Goal: Task Accomplishment & Management: Complete application form

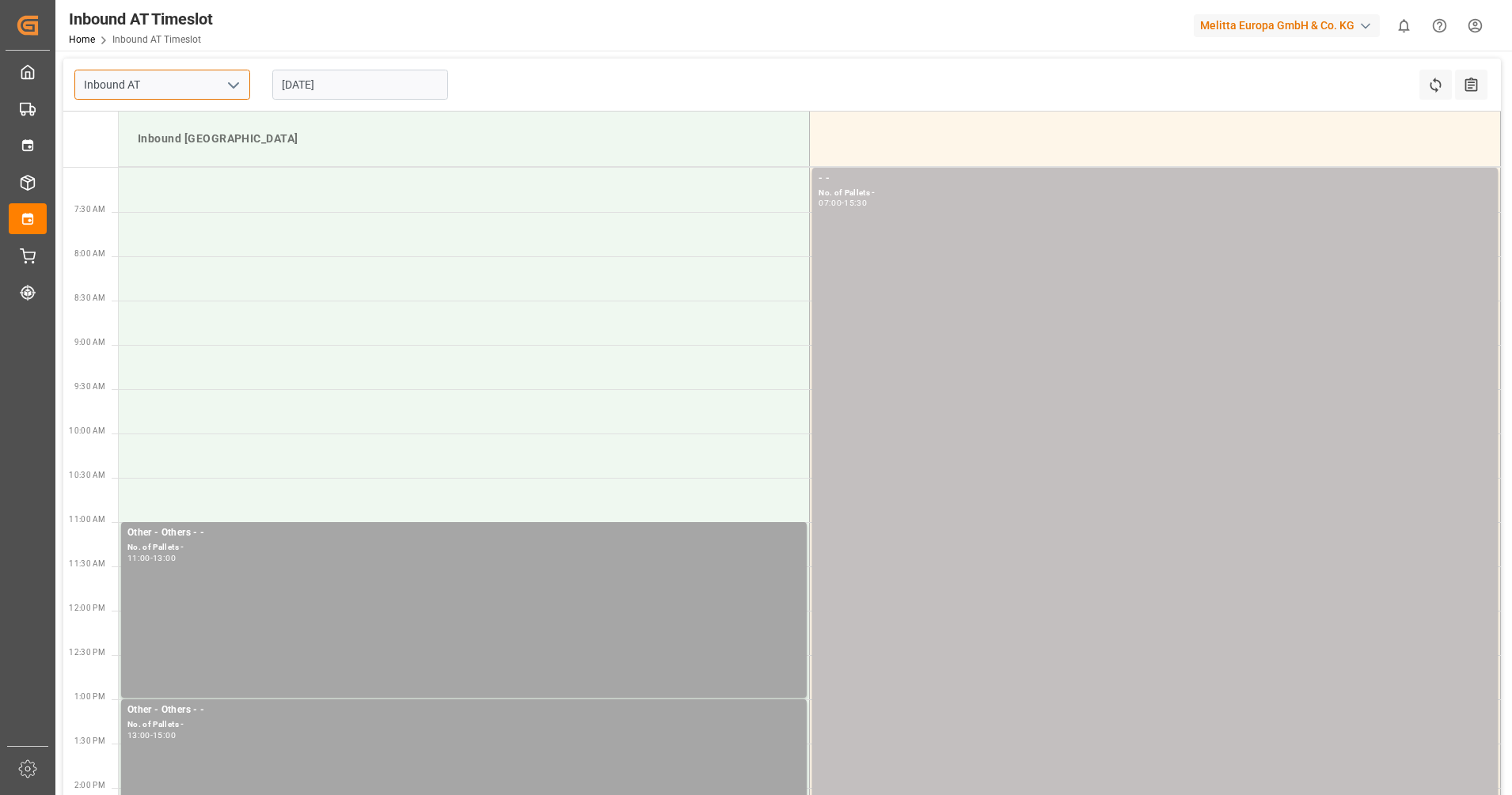
click at [156, 91] on input "Inbound AT" at bounding box center [162, 84] width 176 height 30
click at [223, 80] on button "open menu" at bounding box center [233, 85] width 24 height 25
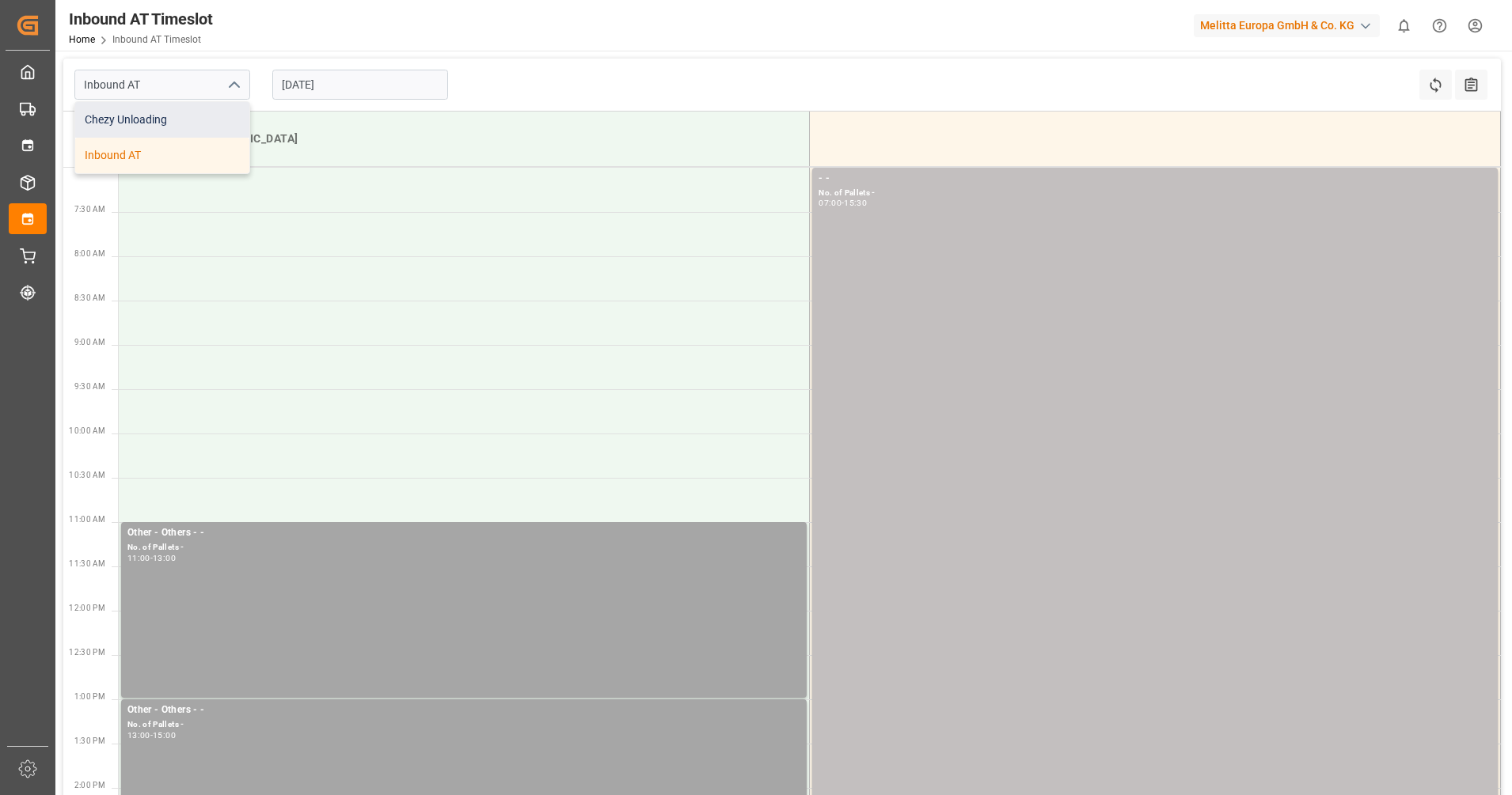
click at [193, 127] on div "Chezy Unloading" at bounding box center [162, 120] width 174 height 36
type input "Chezy Unloading"
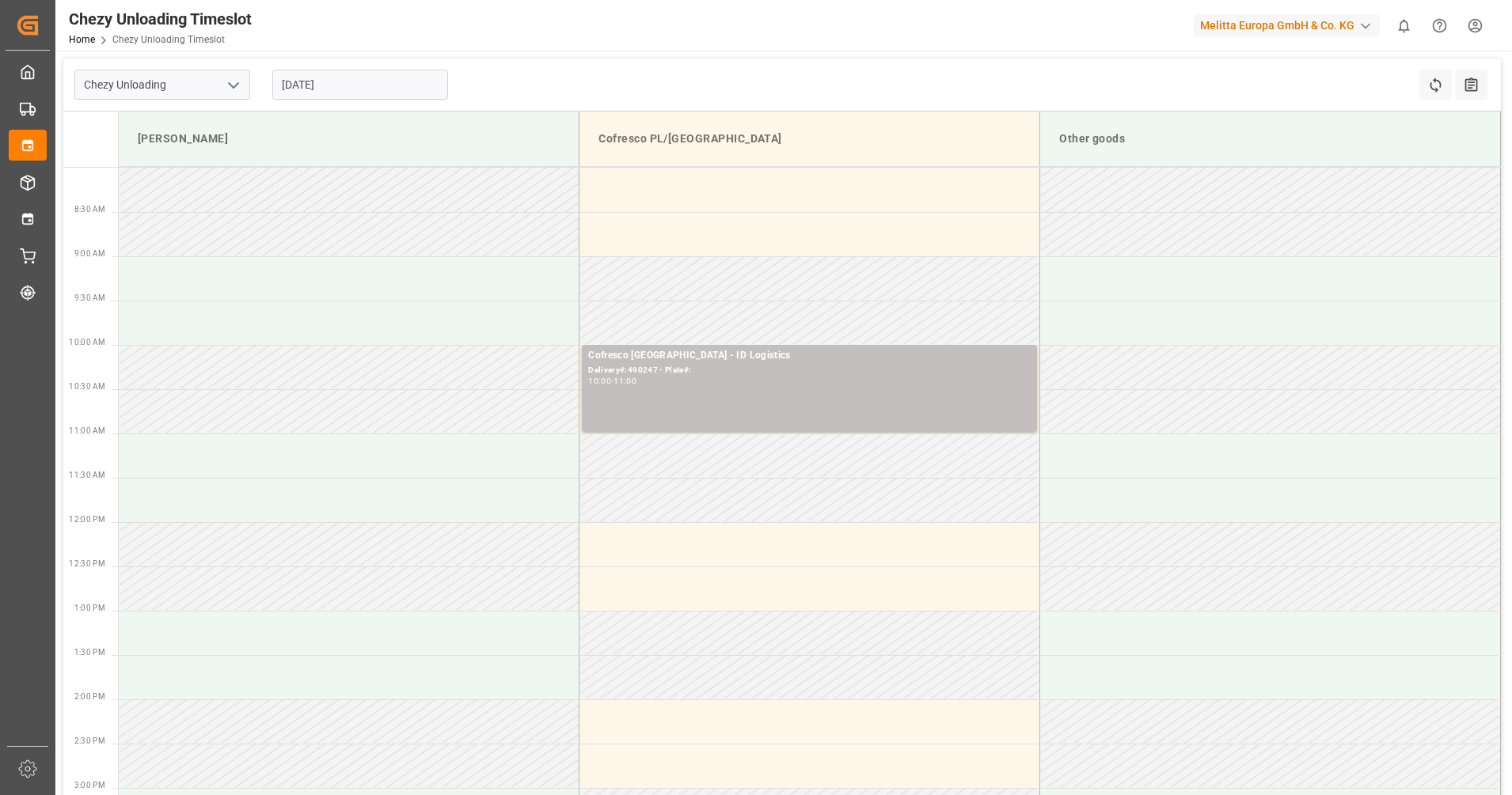
click at [331, 80] on input "[DATE]" at bounding box center [360, 84] width 176 height 30
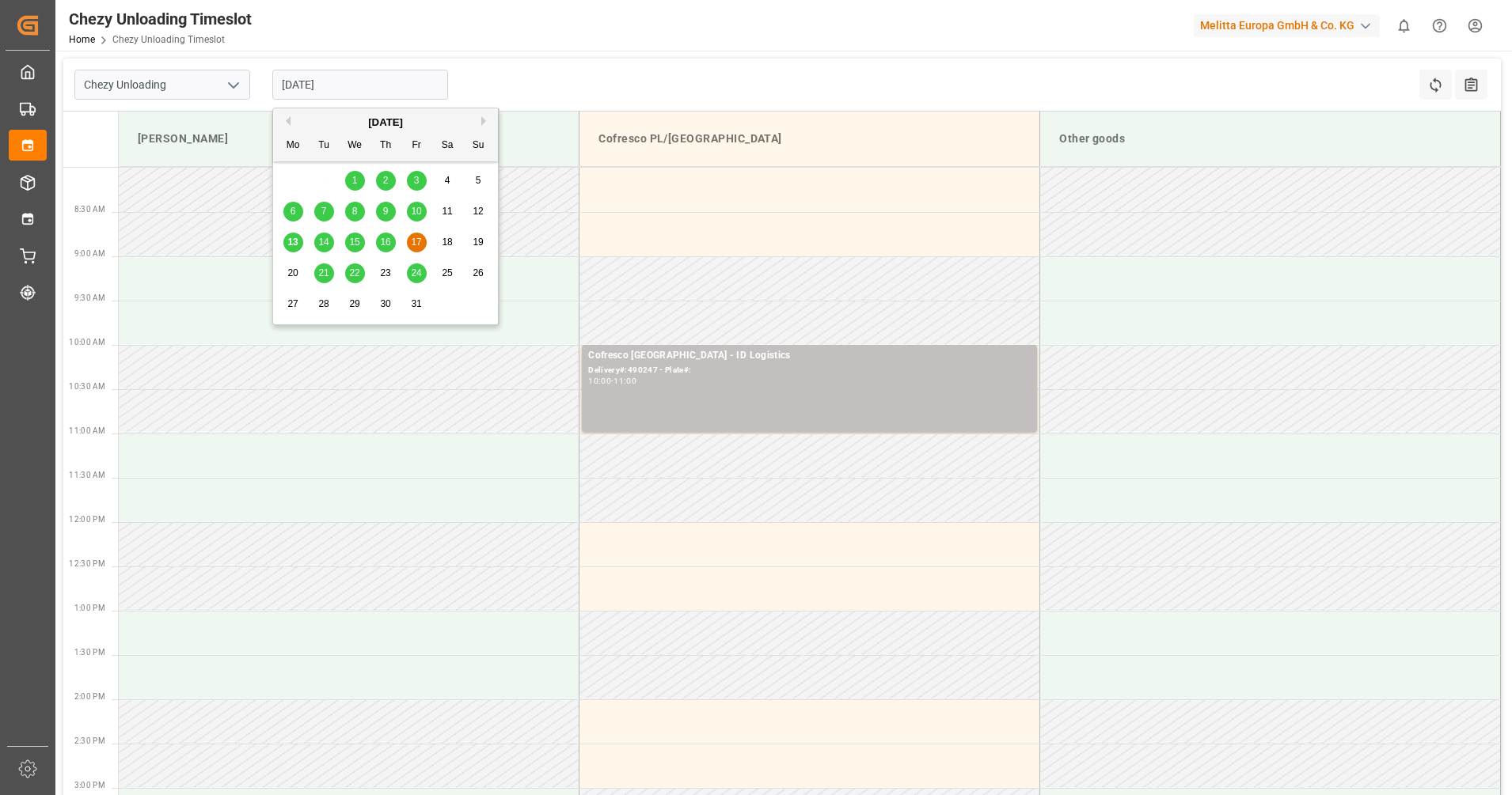
click at [292, 250] on div "13" at bounding box center [293, 243] width 20 height 19
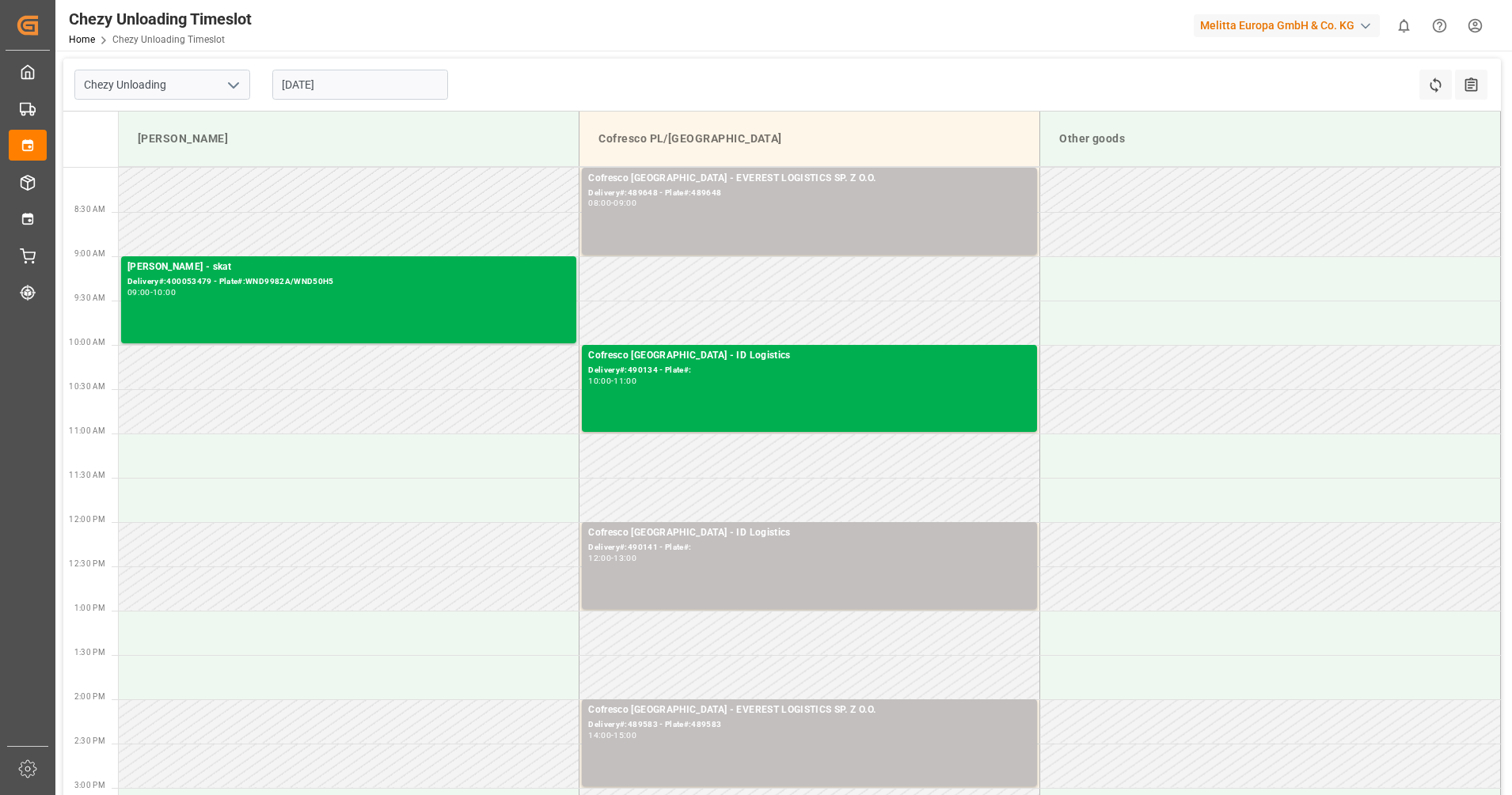
click at [378, 86] on input "[DATE]" at bounding box center [360, 84] width 176 height 30
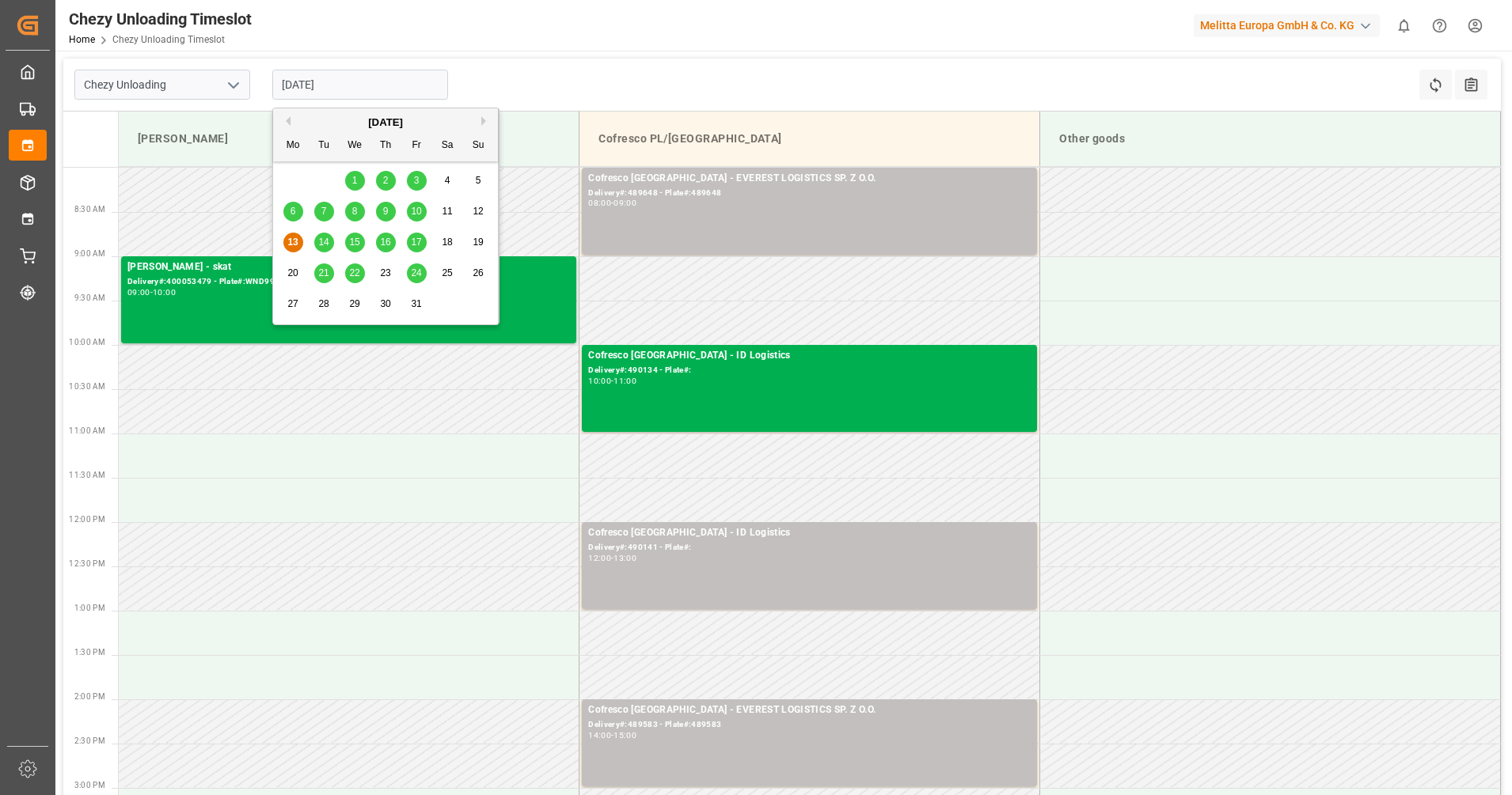
click at [327, 242] on span "14" at bounding box center [324, 241] width 10 height 11
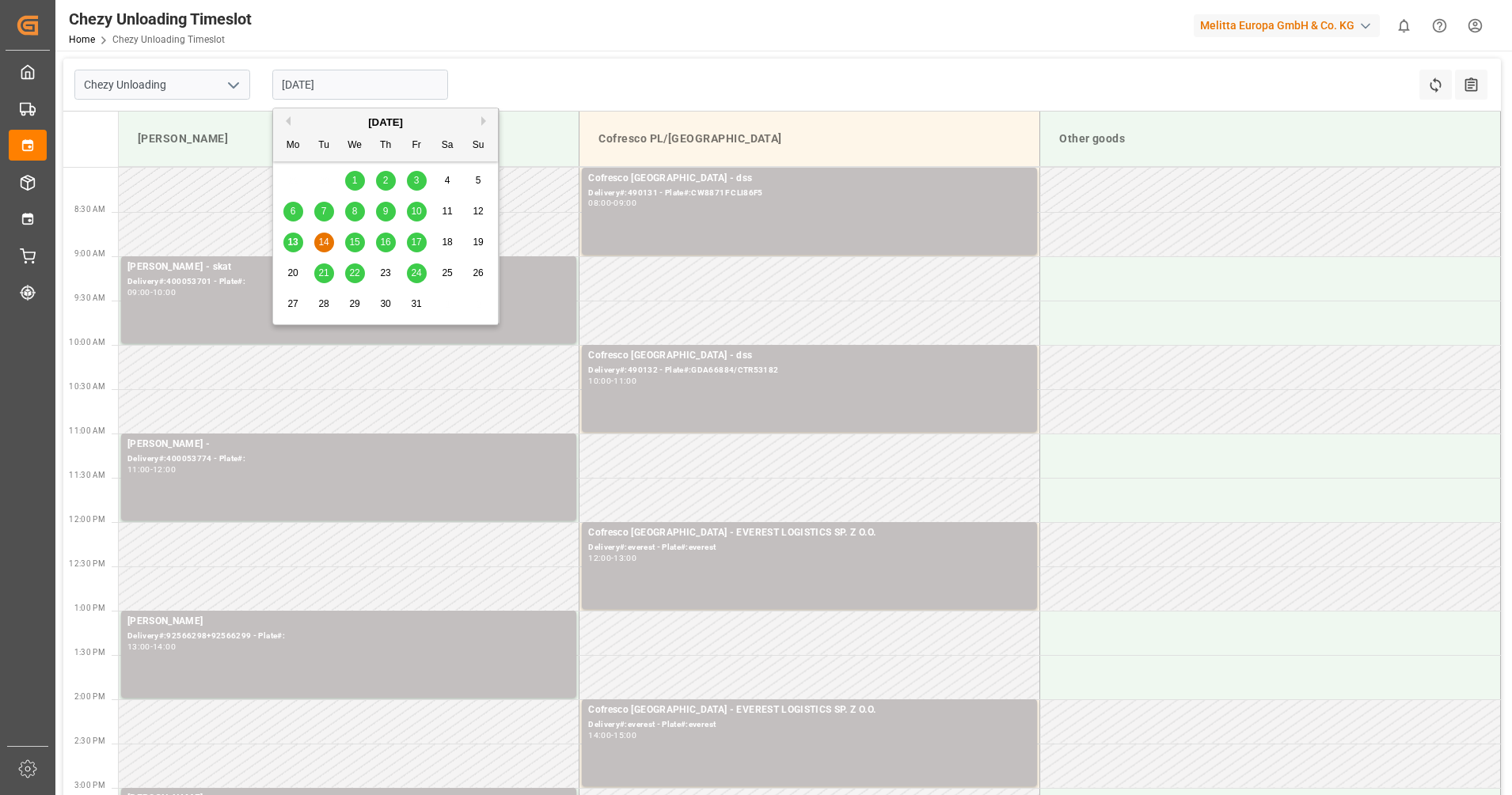
click at [357, 81] on input "[DATE]" at bounding box center [360, 84] width 176 height 30
click at [362, 237] on div "15" at bounding box center [354, 243] width 20 height 19
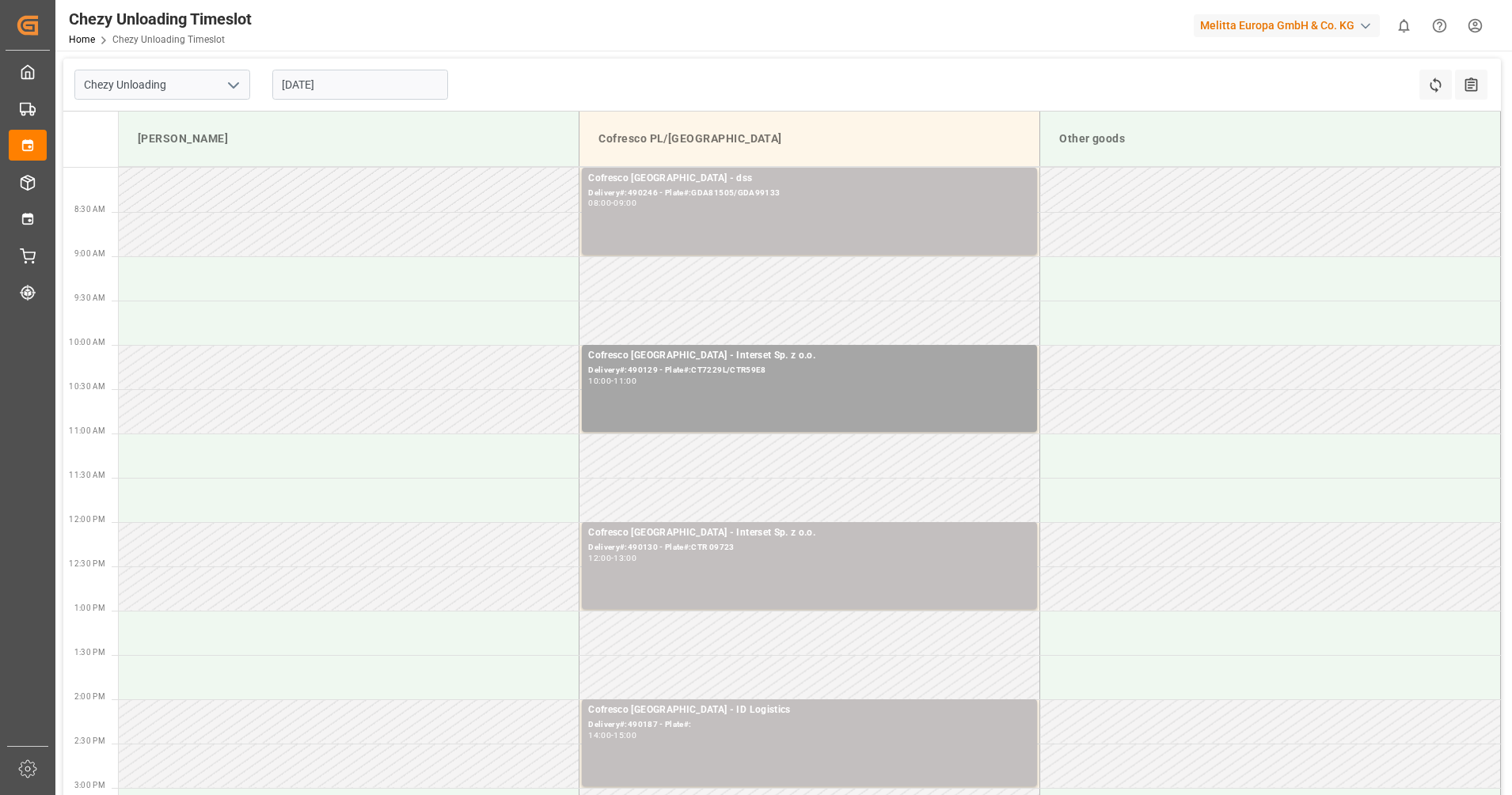
click at [379, 94] on input "[DATE]" at bounding box center [360, 84] width 176 height 30
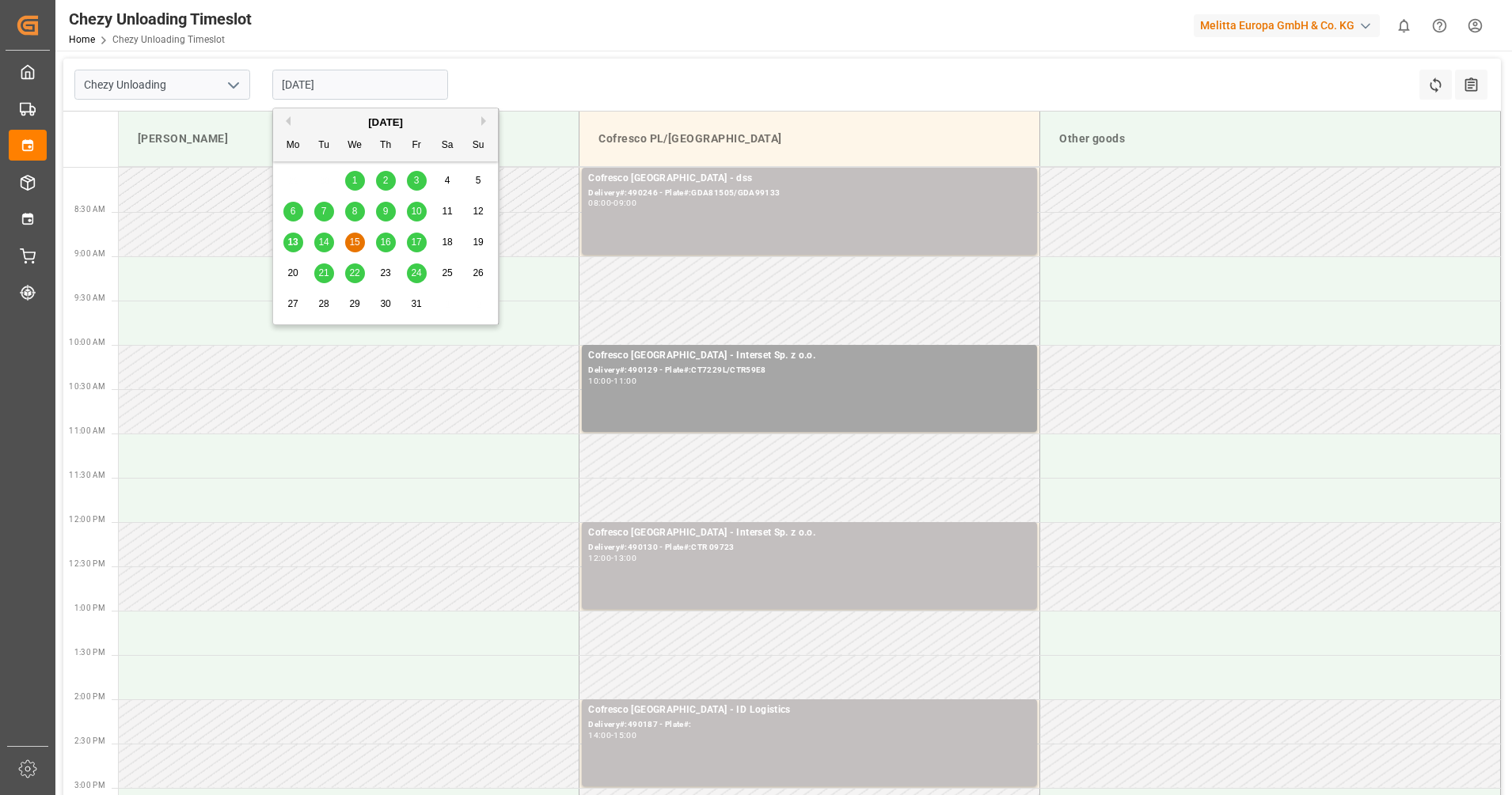
click at [379, 236] on div "16" at bounding box center [385, 243] width 20 height 19
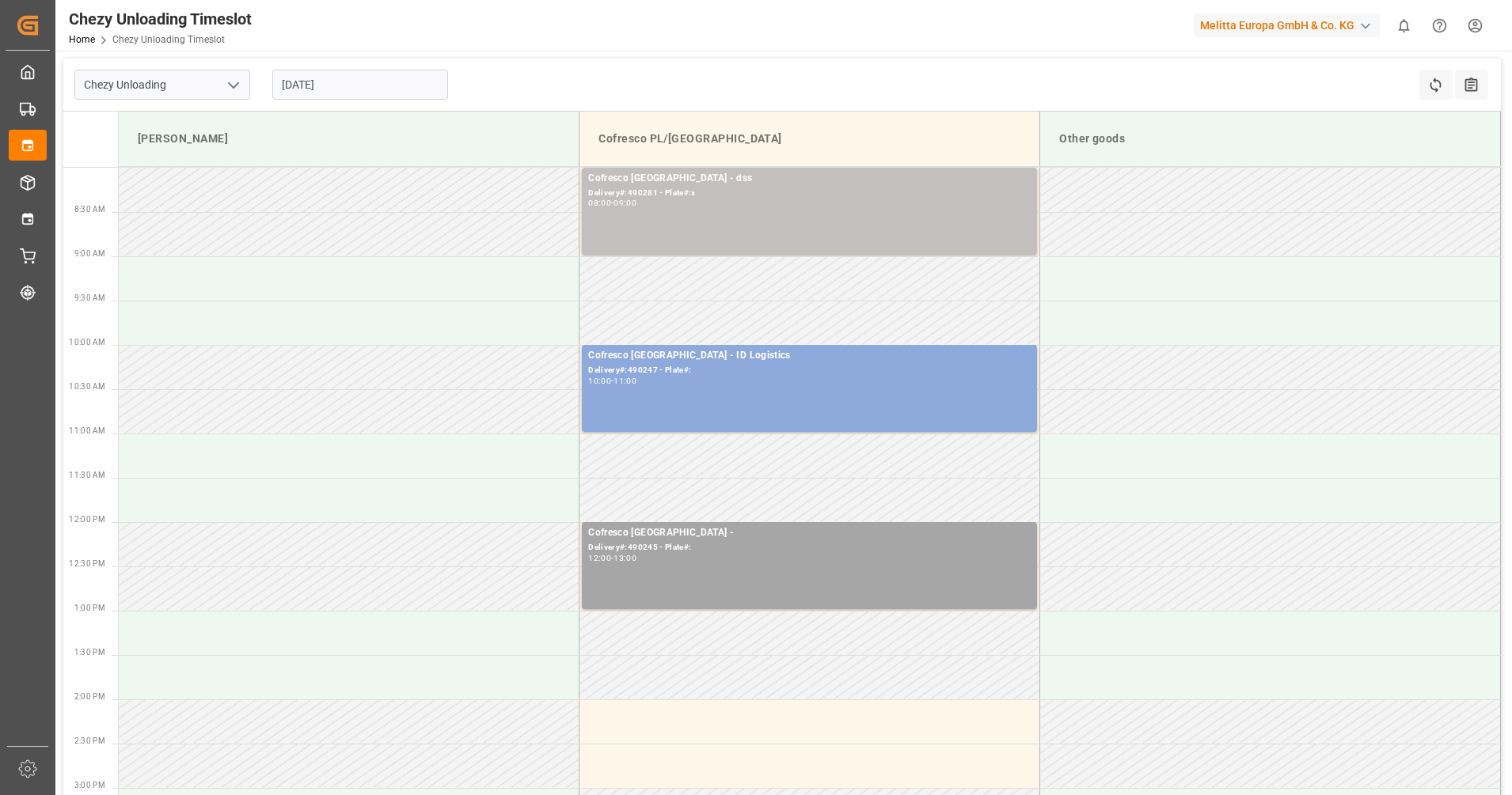
click at [414, 73] on input "[DATE]" at bounding box center [360, 84] width 176 height 30
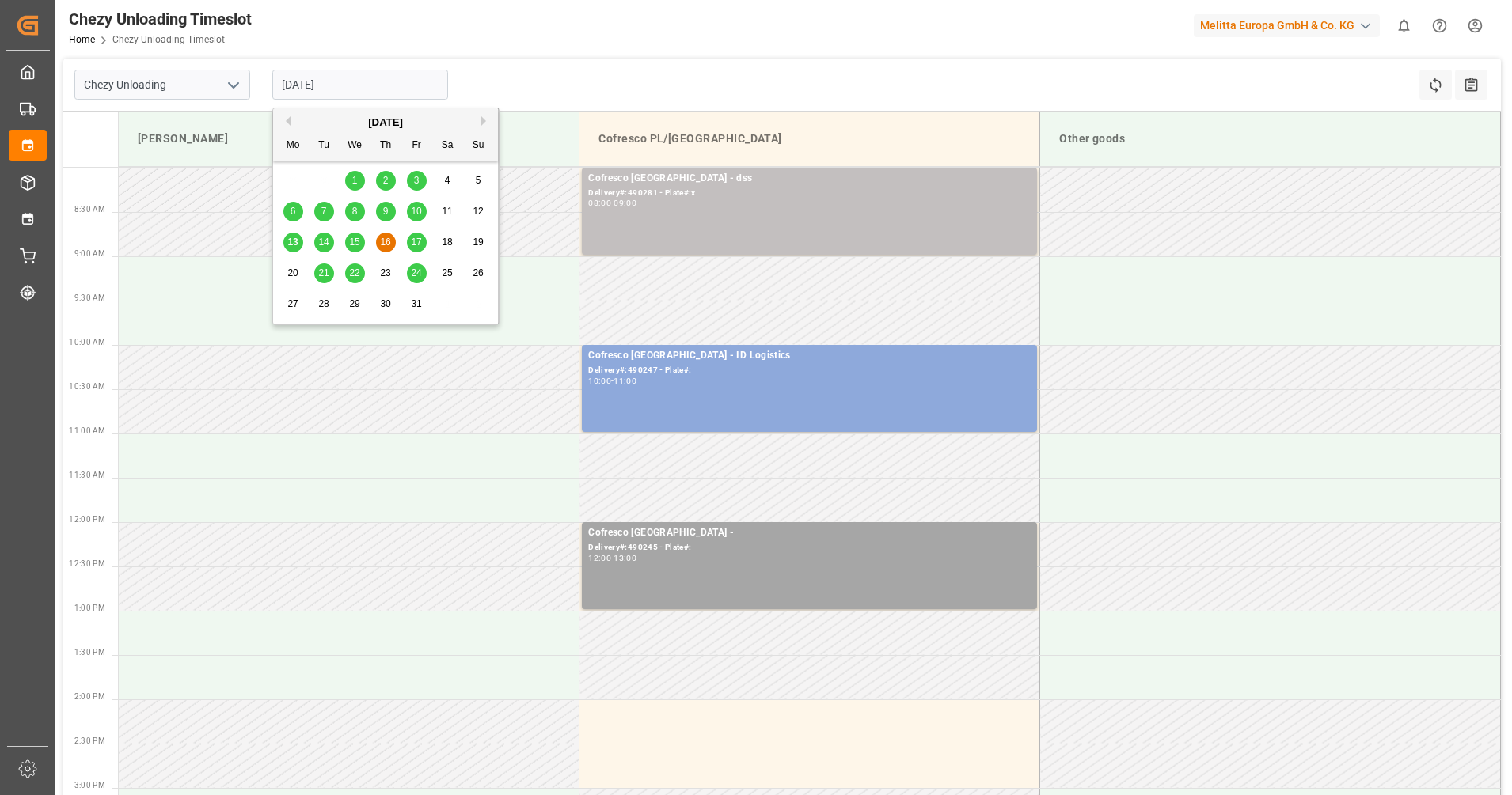
click at [422, 237] on div "17" at bounding box center [416, 243] width 20 height 19
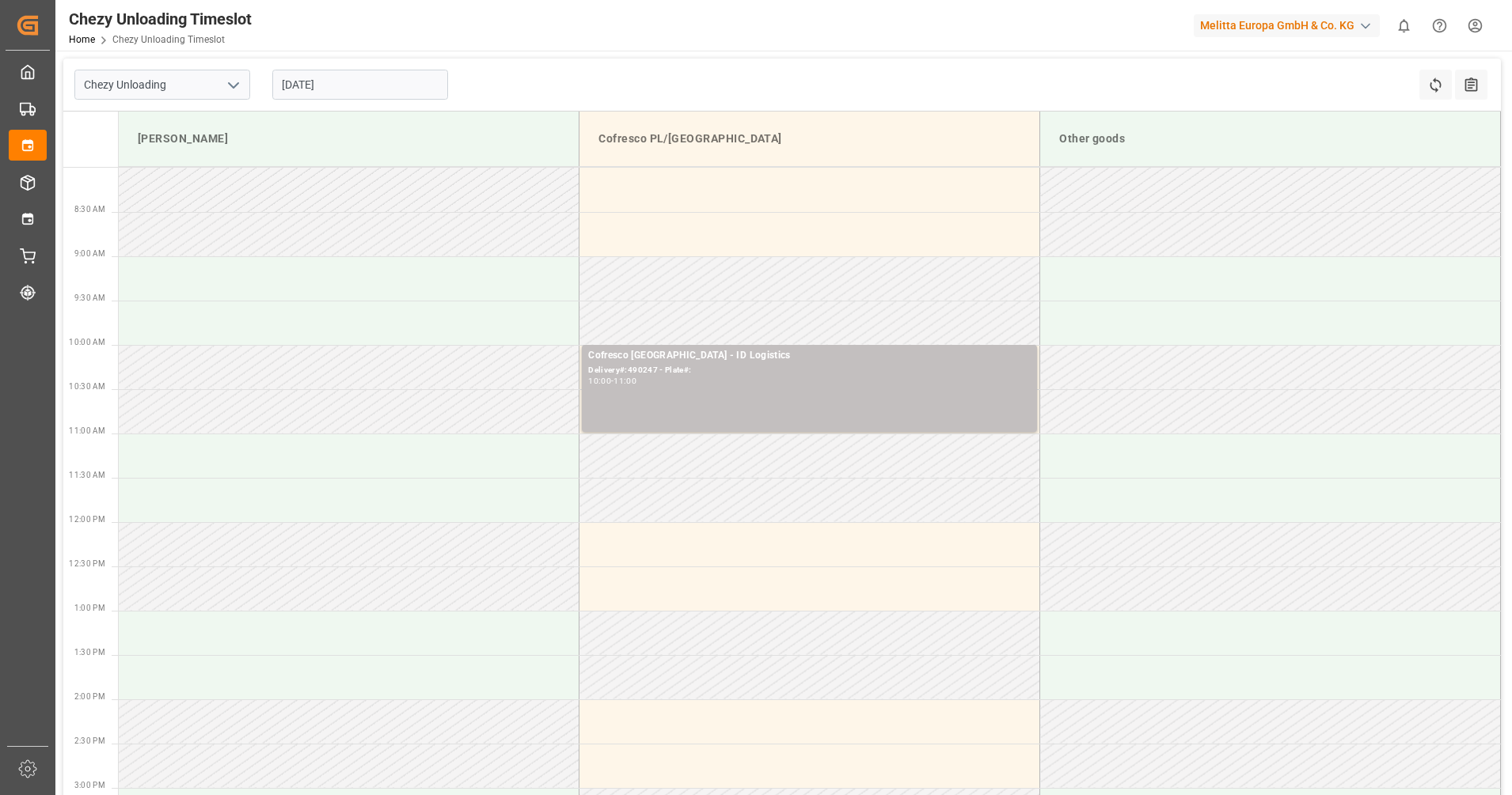
click at [289, 86] on input "[DATE]" at bounding box center [360, 84] width 176 height 30
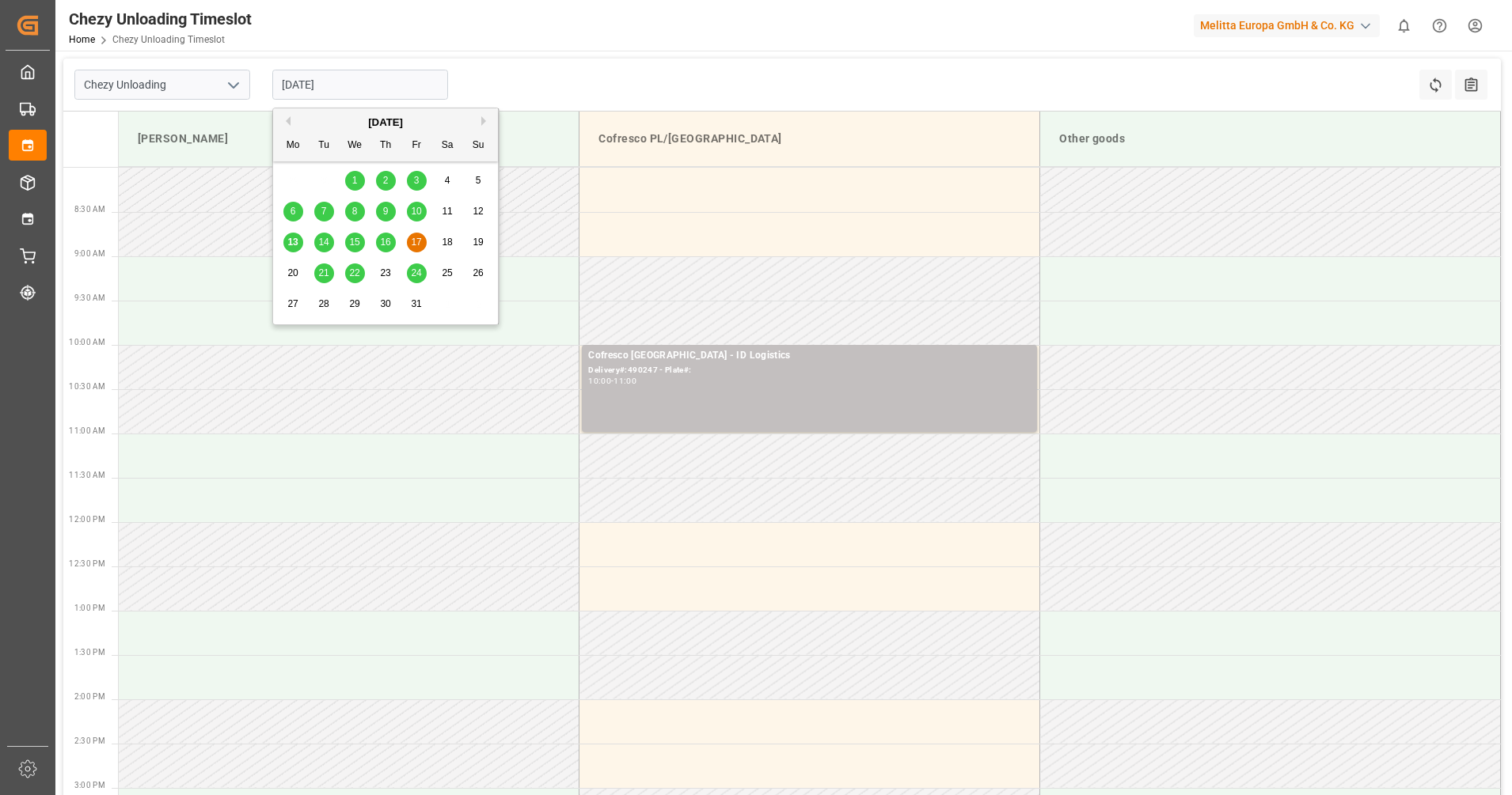
click at [363, 237] on div "15" at bounding box center [354, 243] width 20 height 19
type input "[DATE]"
